Goal: Browse casually

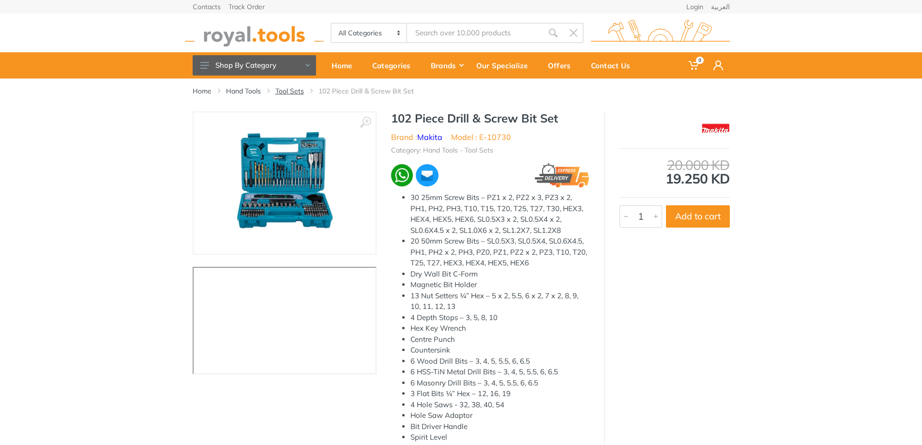
click at [295, 91] on link "Tool Sets" at bounding box center [289, 91] width 29 height 10
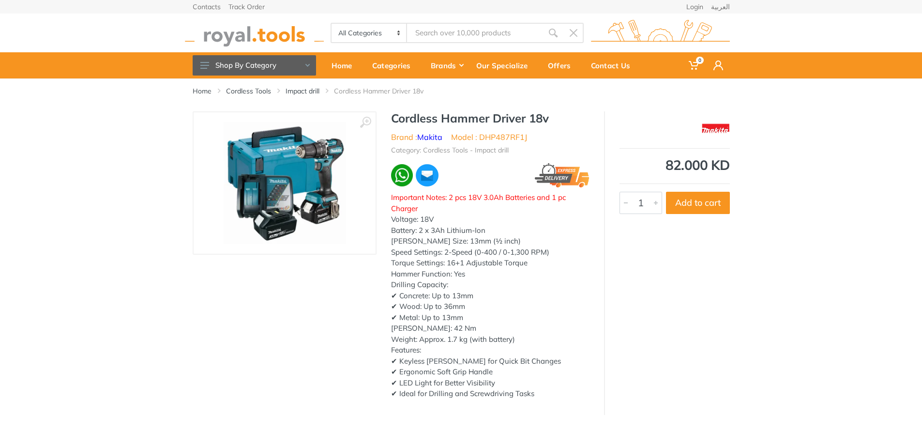
click at [307, 162] on img at bounding box center [285, 183] width 122 height 122
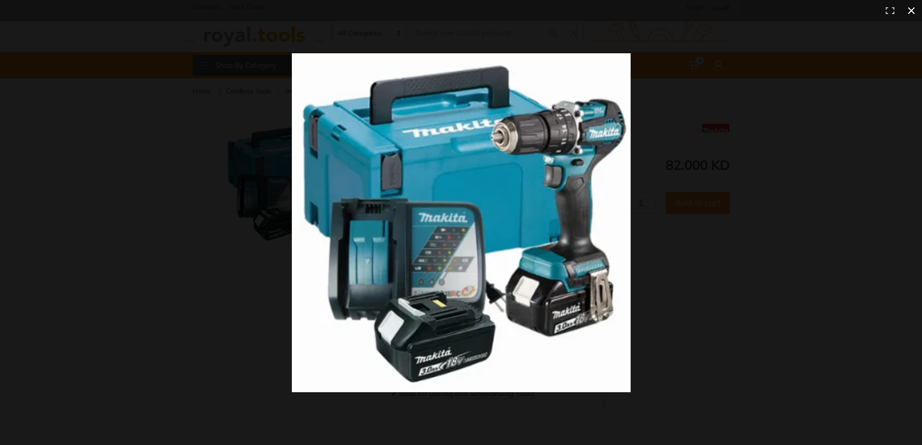
click at [745, 257] on div at bounding box center [680, 240] width 777 height 375
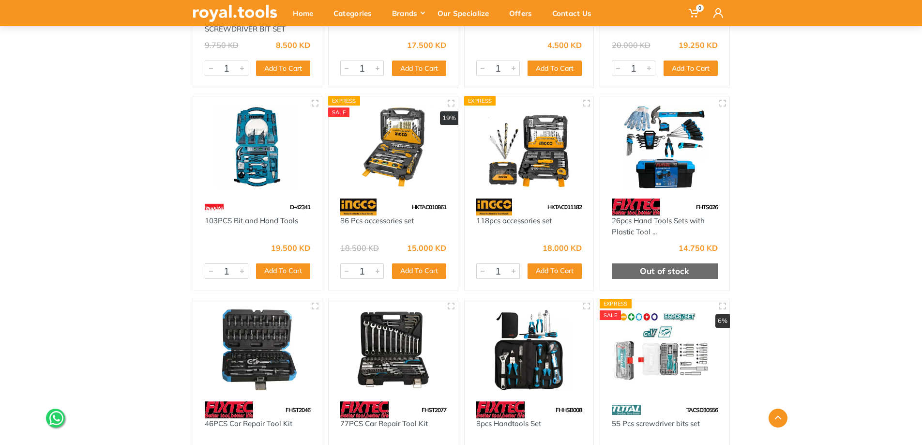
scroll to position [1307, 0]
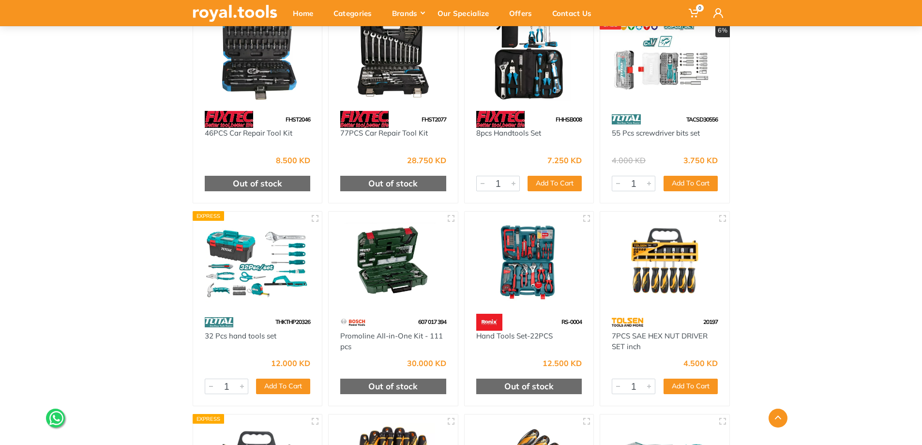
drag, startPoint x: 781, startPoint y: 272, endPoint x: 787, endPoint y: 278, distance: 8.6
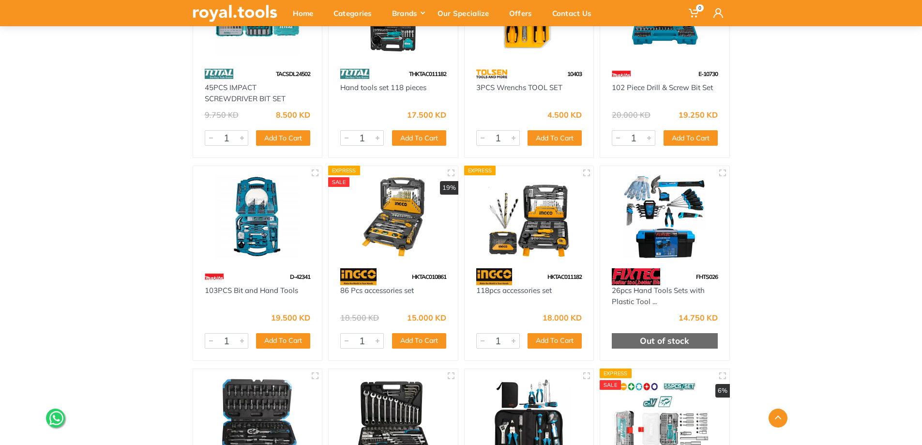
scroll to position [705, 0]
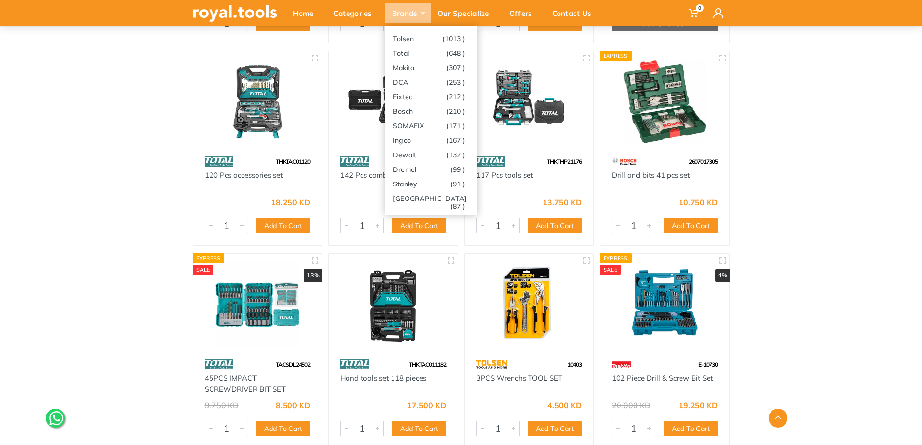
click at [414, 13] on div "Brands" at bounding box center [408, 13] width 46 height 20
click at [401, 183] on link "Stanley (91 )" at bounding box center [431, 183] width 92 height 15
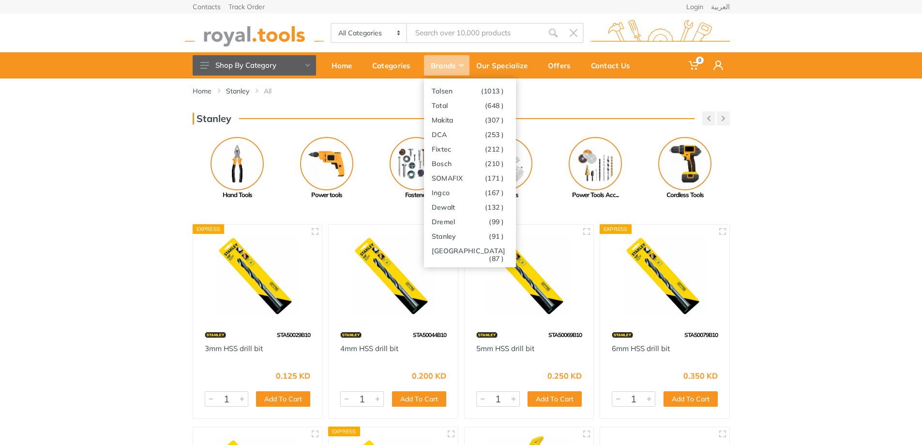
click at [444, 63] on div "Brands" at bounding box center [447, 65] width 46 height 20
click at [452, 251] on link "Milwaukee (87 )" at bounding box center [470, 250] width 92 height 15
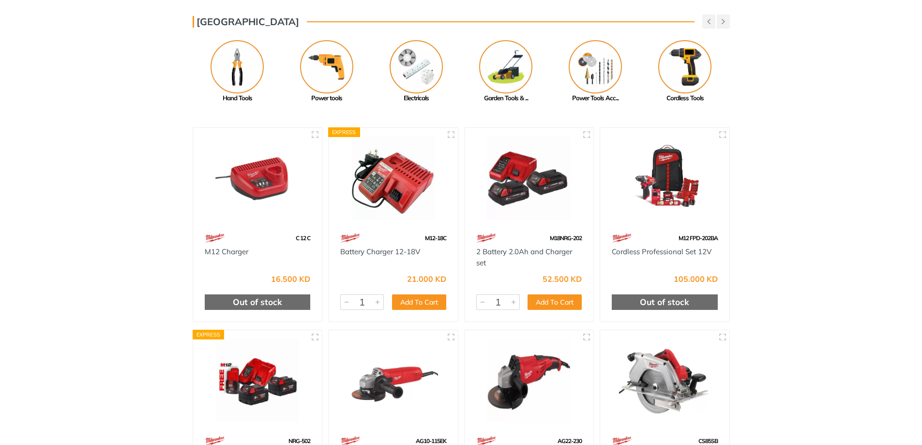
scroll to position [145, 0]
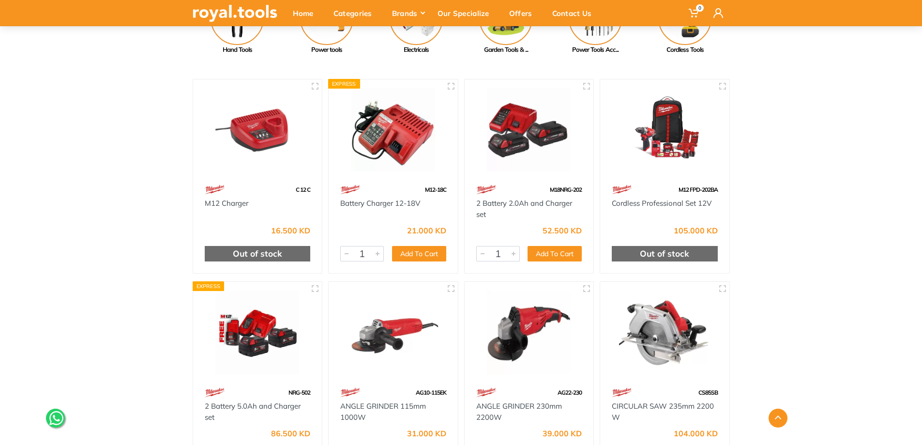
click at [664, 134] on img at bounding box center [665, 130] width 112 height 84
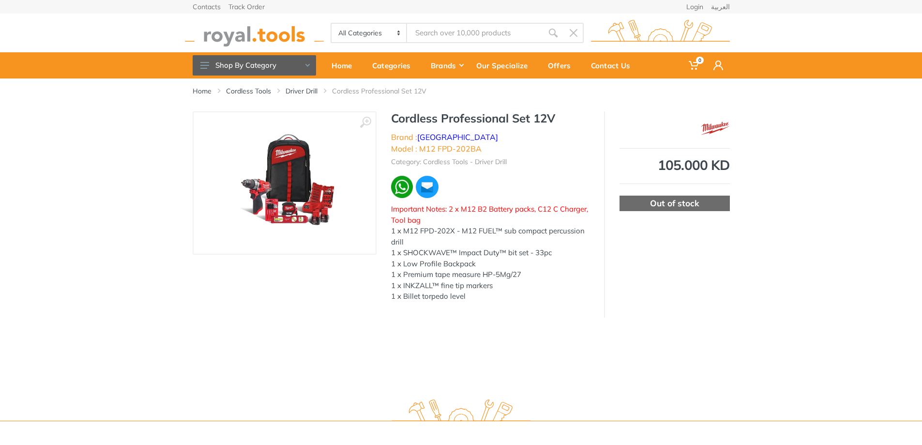
click at [287, 192] on img at bounding box center [285, 183] width 122 height 122
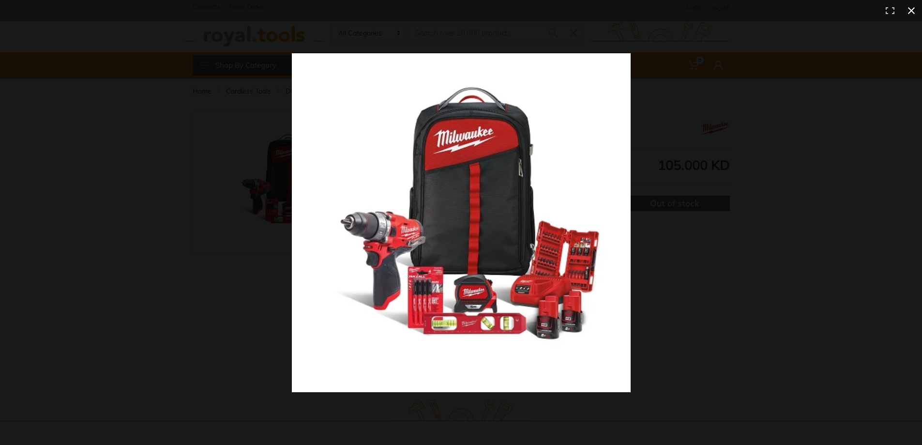
click at [766, 290] on div at bounding box center [680, 240] width 777 height 375
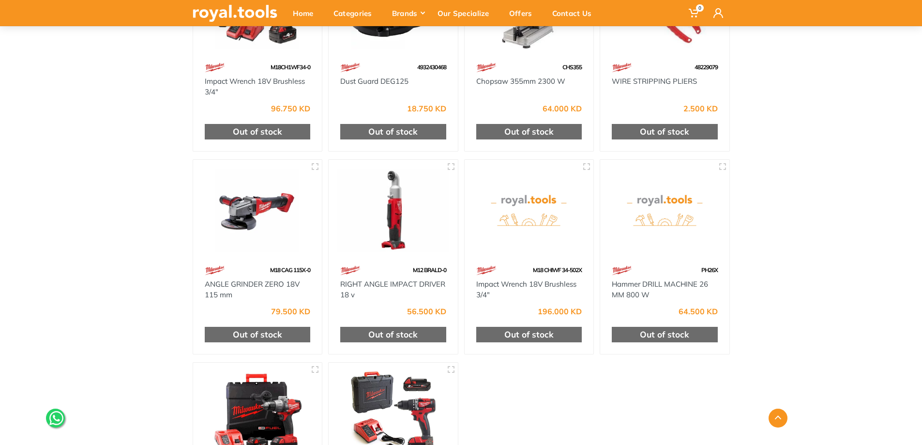
scroll to position [6342, 0]
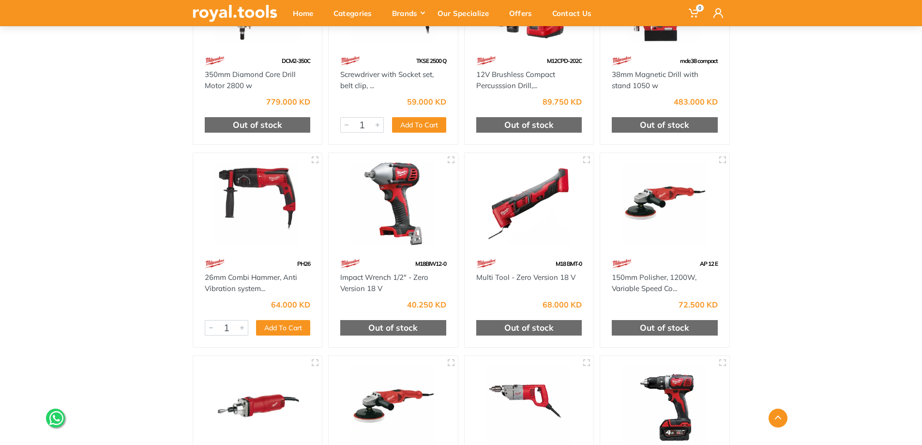
drag, startPoint x: 456, startPoint y: 293, endPoint x: 457, endPoint y: 279, distance: 13.6
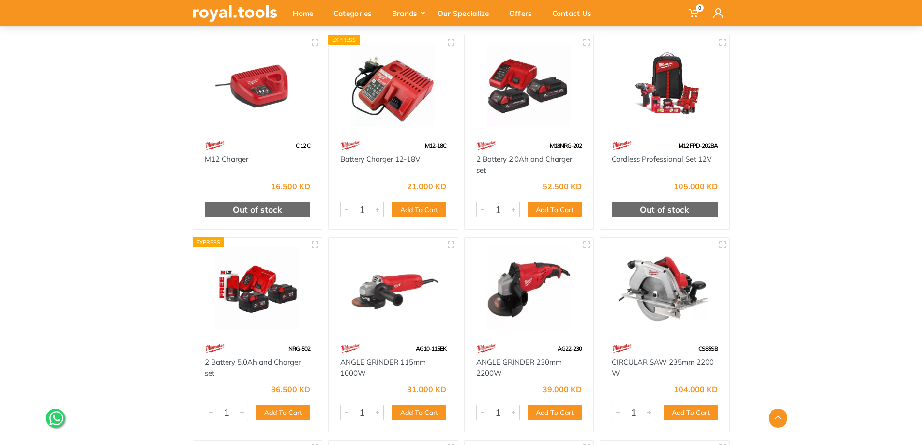
scroll to position [0, 0]
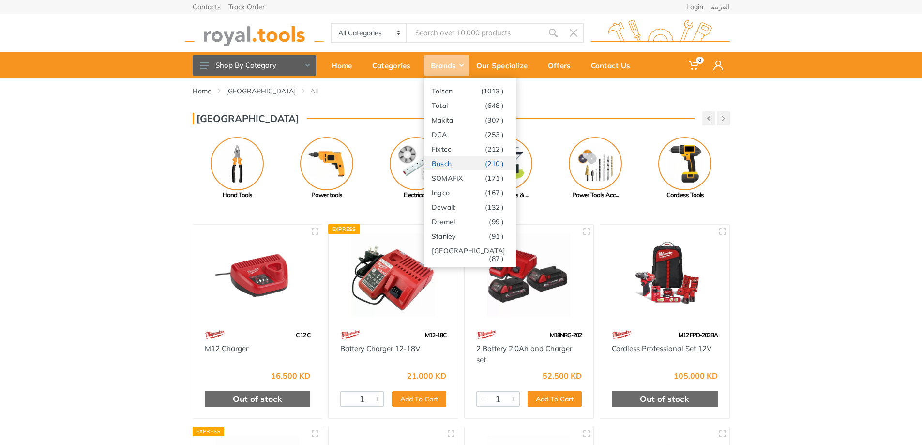
click at [444, 163] on link "Bosch (210 )" at bounding box center [470, 163] width 92 height 15
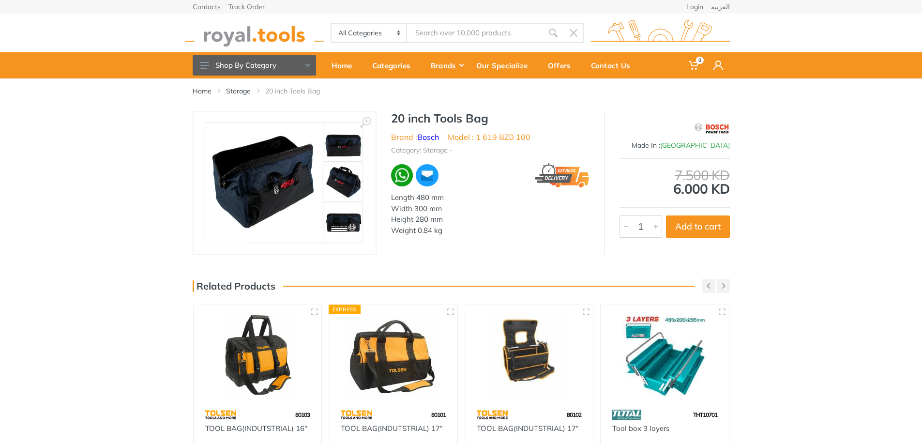
click at [275, 190] on img at bounding box center [284, 183] width 163 height 122
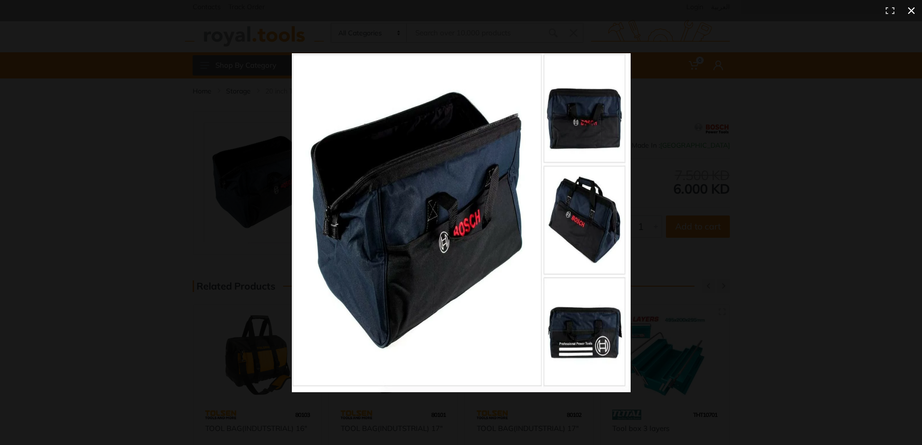
click at [795, 139] on div at bounding box center [680, 240] width 777 height 375
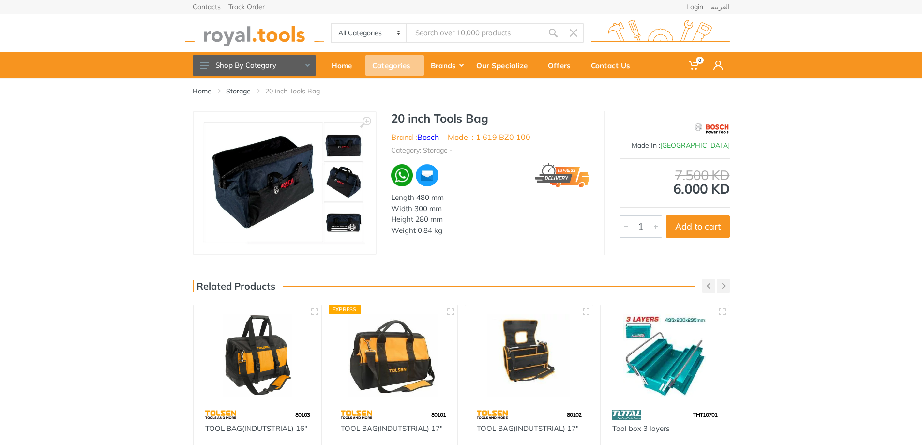
click at [399, 66] on div "Categories" at bounding box center [395, 65] width 59 height 20
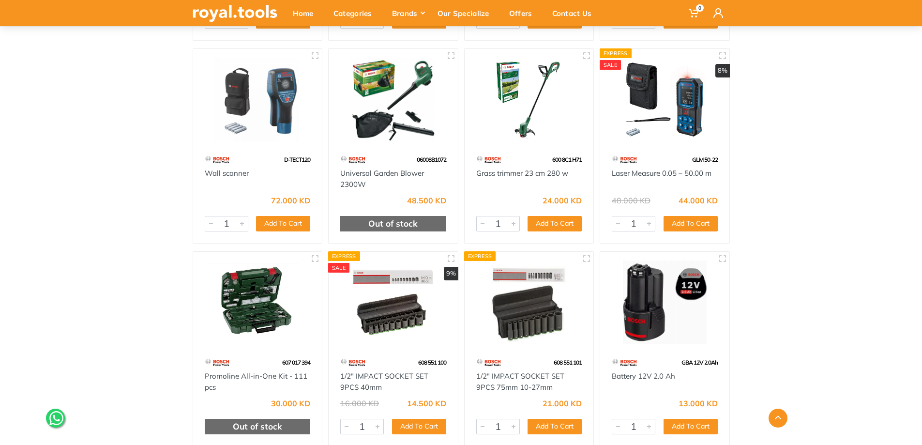
scroll to position [629, 0]
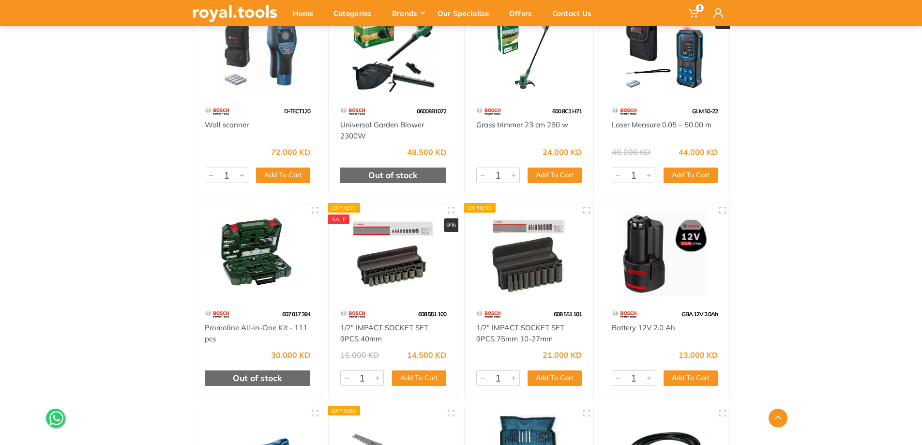
click at [278, 247] on img at bounding box center [258, 254] width 112 height 84
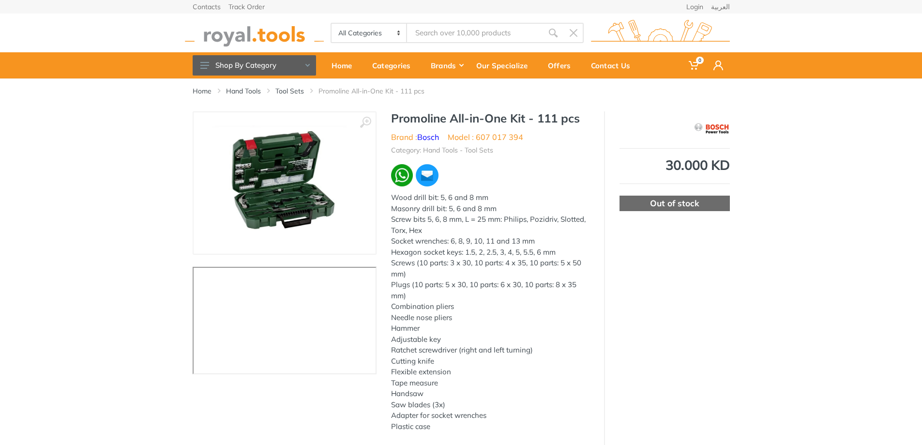
click at [280, 186] on img at bounding box center [284, 183] width 145 height 122
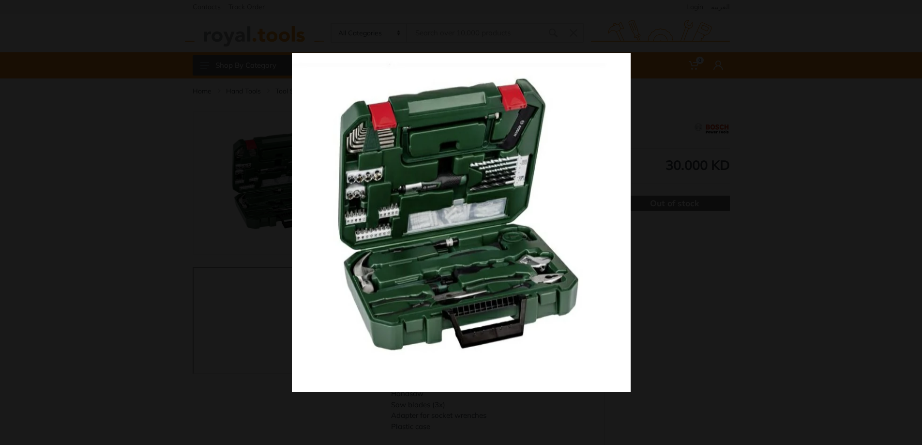
click at [675, 274] on div at bounding box center [680, 240] width 777 height 375
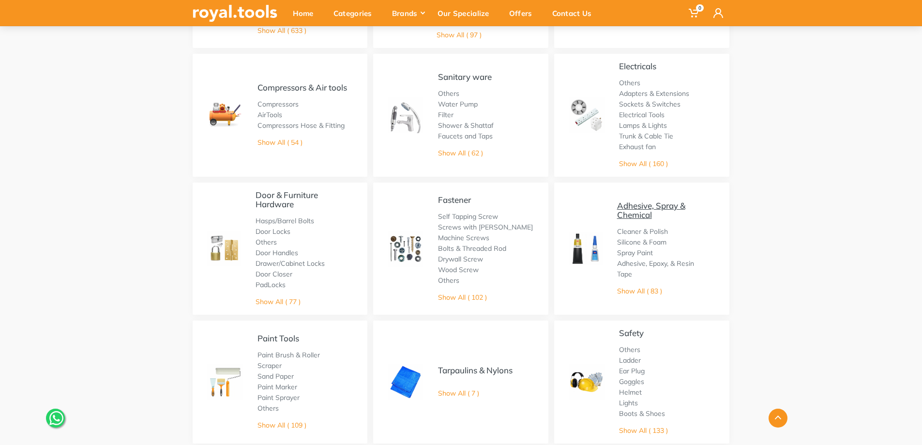
scroll to position [484, 0]
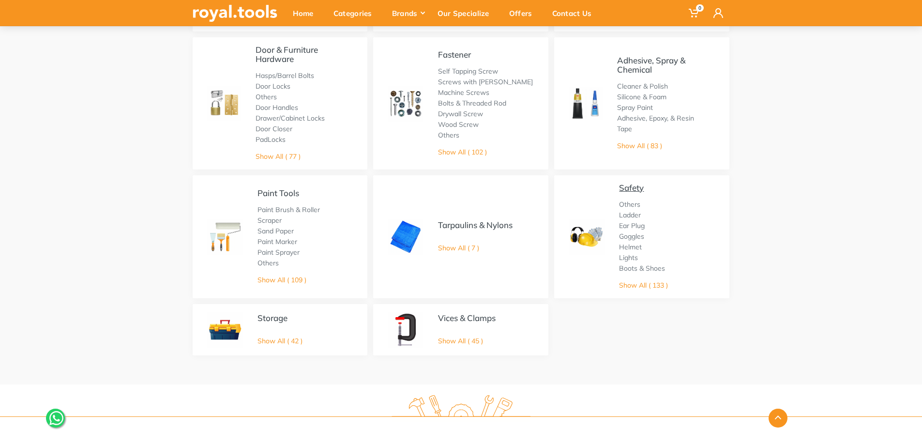
click at [631, 186] on link "Safety" at bounding box center [631, 188] width 25 height 10
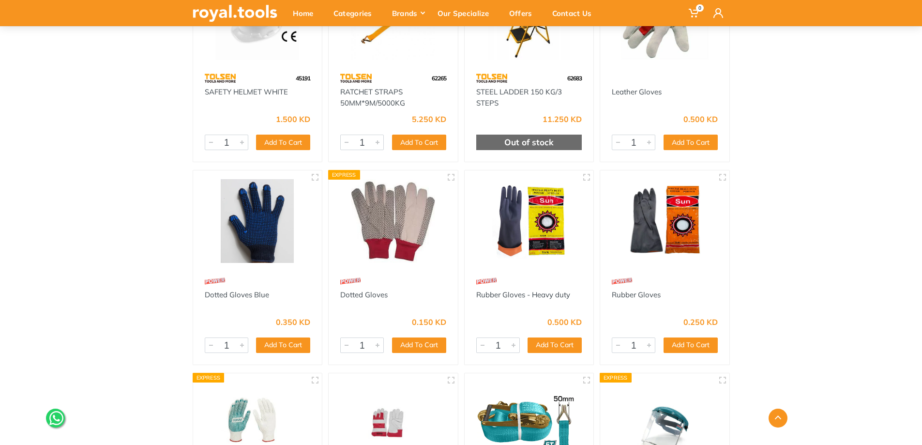
scroll to position [1840, 0]
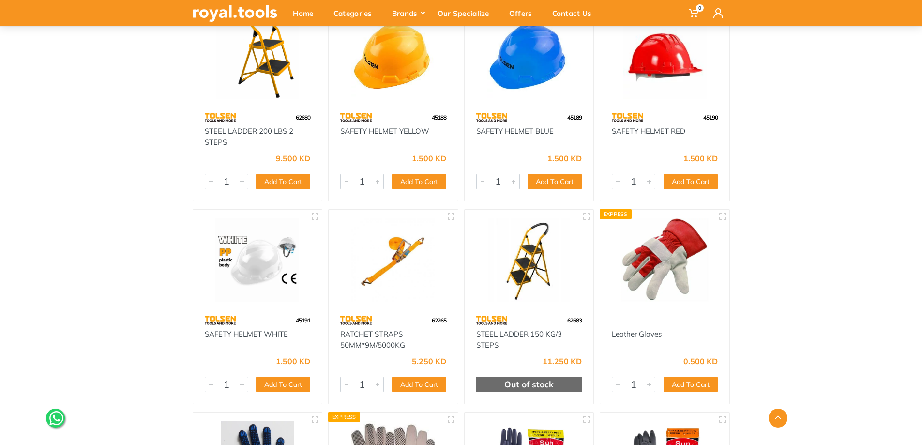
click at [420, 260] on img at bounding box center [393, 260] width 112 height 84
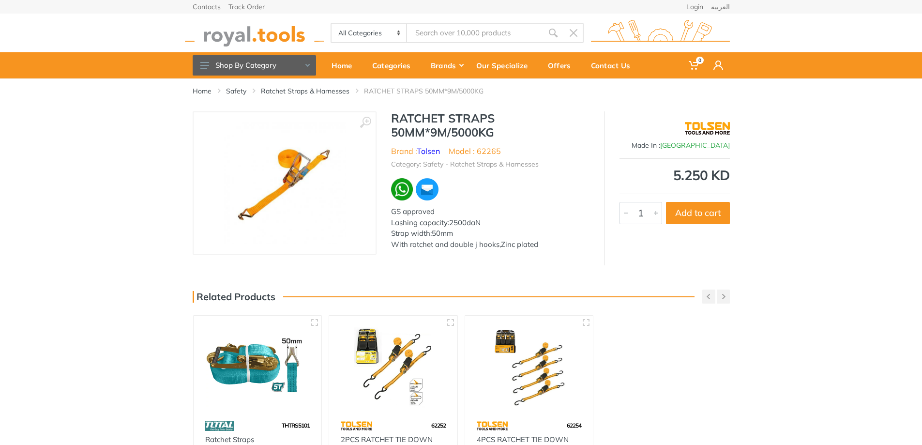
click at [292, 187] on img at bounding box center [285, 183] width 122 height 122
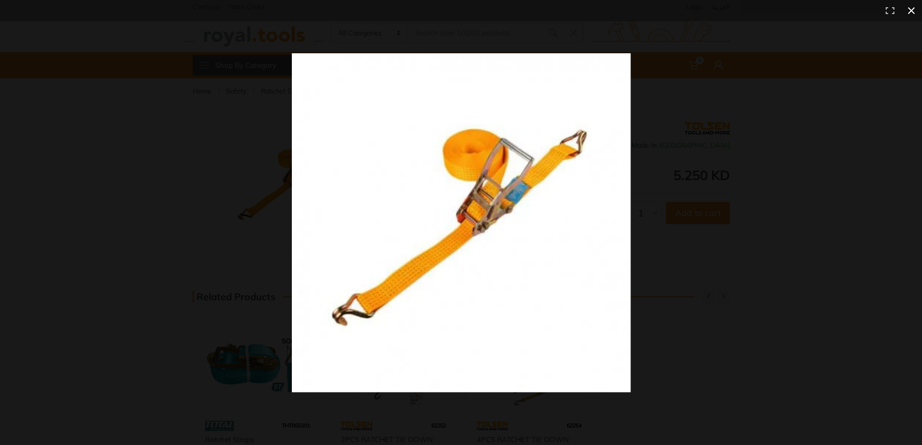
click at [740, 207] on div at bounding box center [680, 240] width 777 height 375
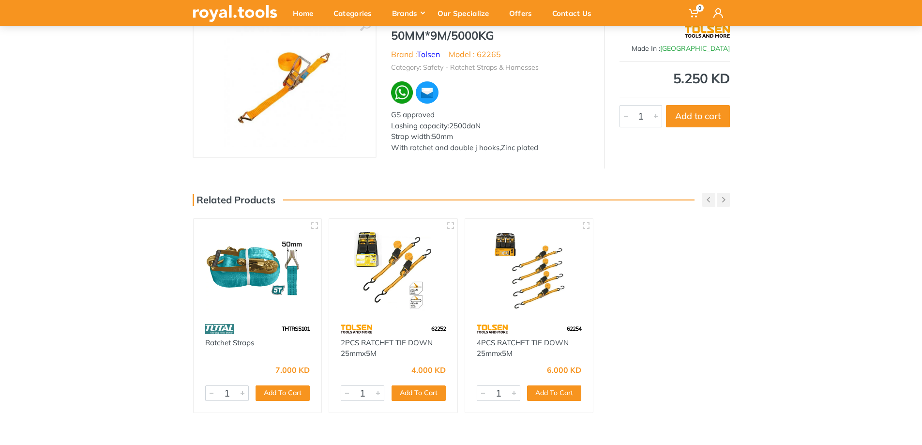
scroll to position [145, 0]
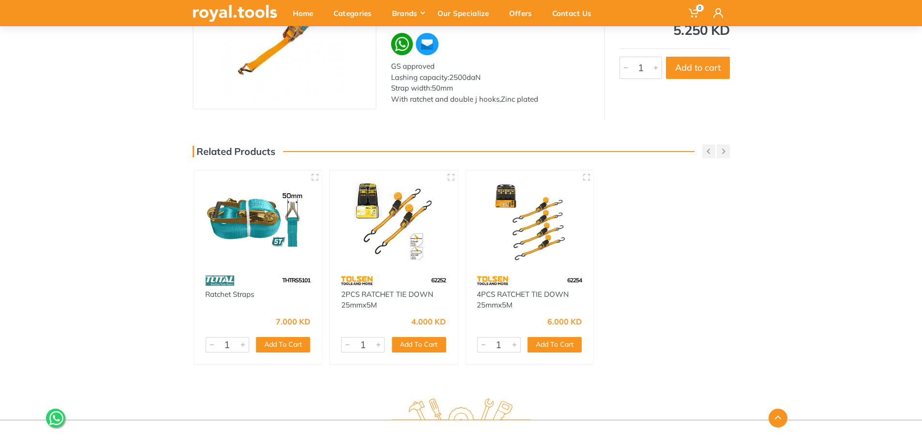
drag, startPoint x: 367, startPoint y: 219, endPoint x: 343, endPoint y: 270, distance: 55.7
click at [346, 271] on div at bounding box center [394, 220] width 128 height 101
click at [253, 231] on img at bounding box center [257, 220] width 111 height 83
